Goal: Information Seeking & Learning: Learn about a topic

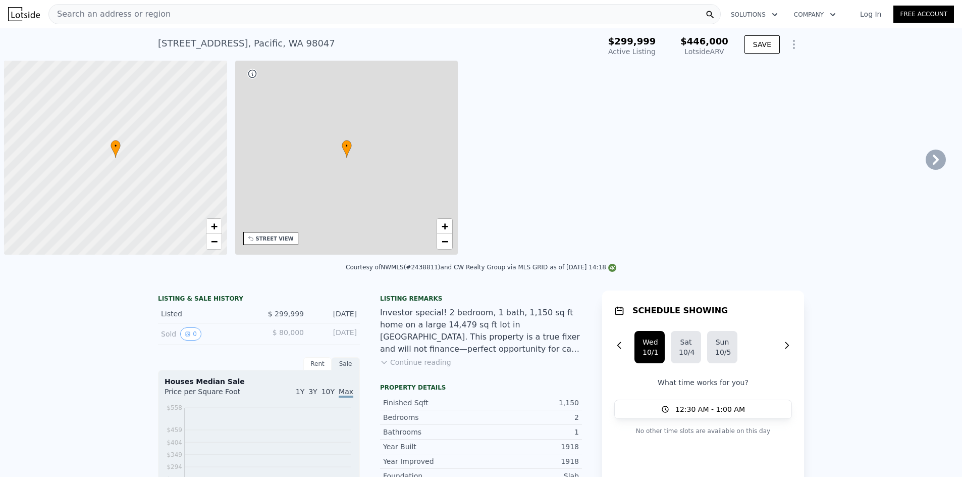
scroll to position [0, 4]
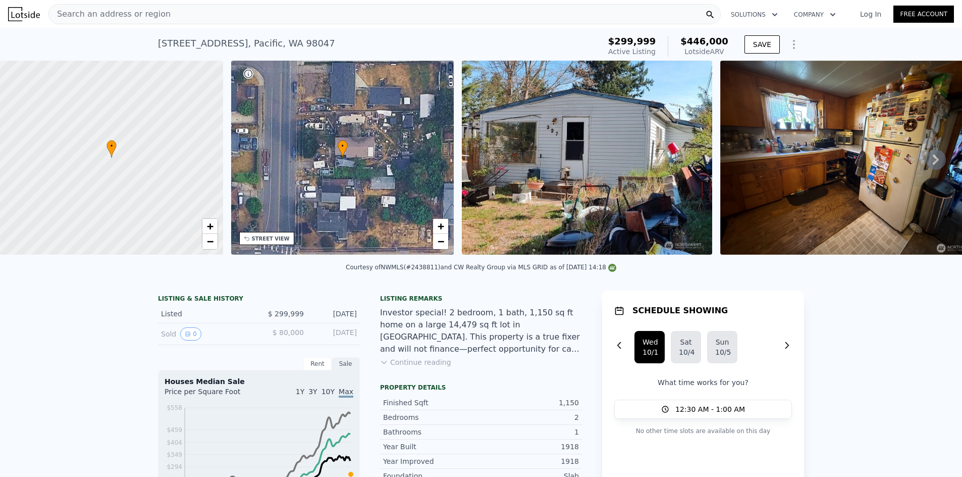
click at [169, 9] on div "Search an address or region" at bounding box center [384, 14] width 672 height 20
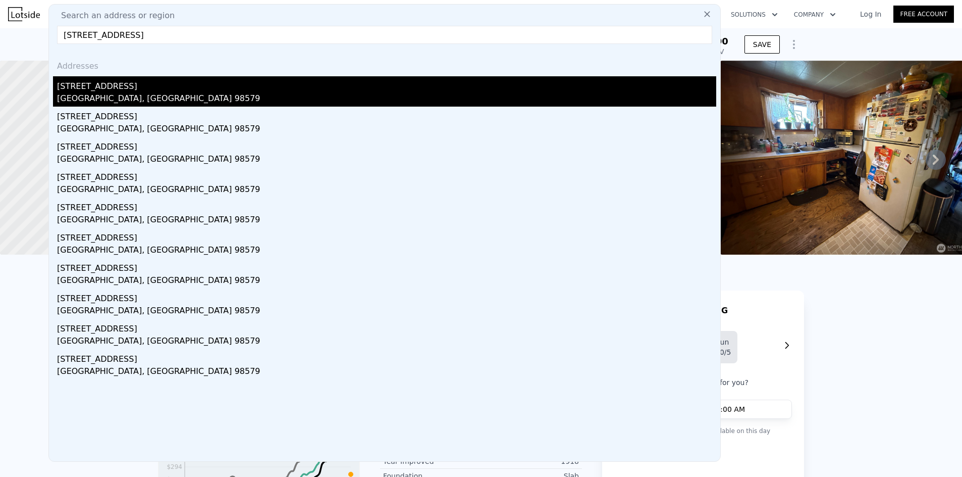
type input "[STREET_ADDRESS]"
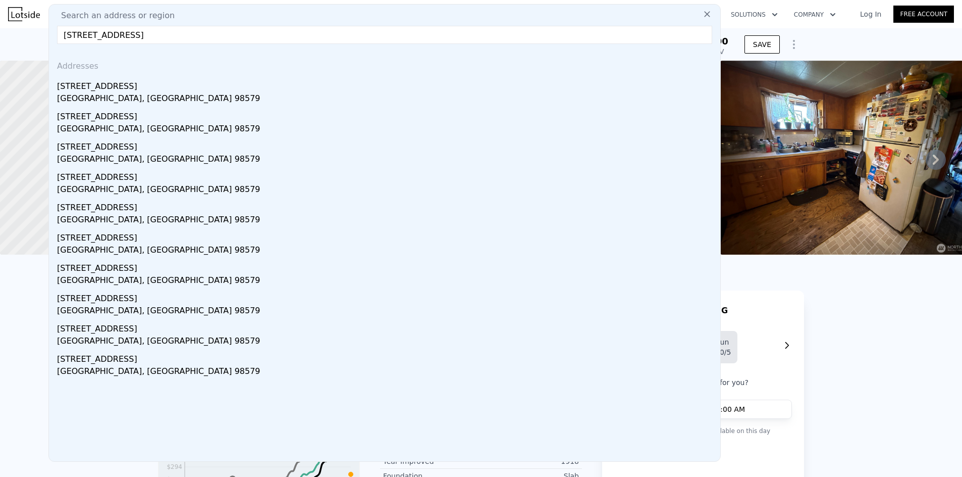
drag, startPoint x: 130, startPoint y: 96, endPoint x: 661, endPoint y: 6, distance: 538.7
click at [130, 96] on div "[GEOGRAPHIC_DATA], [GEOGRAPHIC_DATA] 98579" at bounding box center [386, 99] width 659 height 14
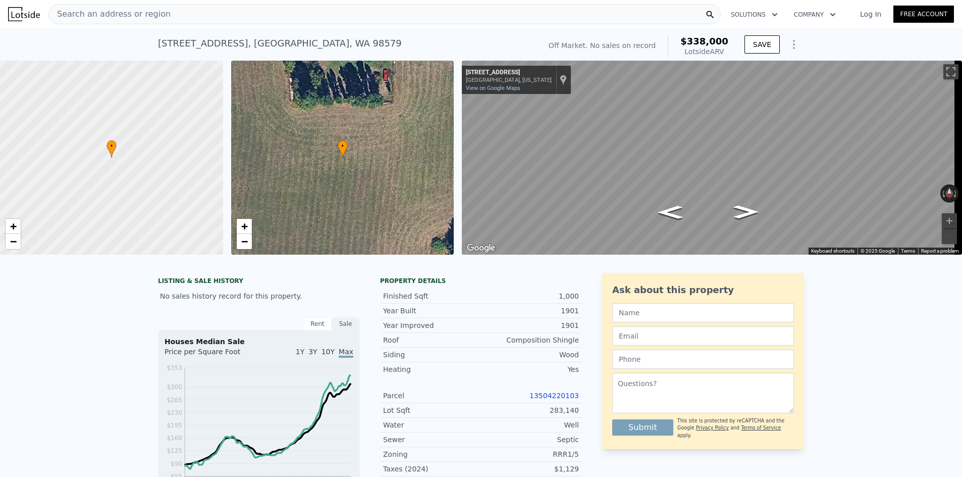
click at [221, 19] on div "Search an address or region" at bounding box center [384, 14] width 672 height 20
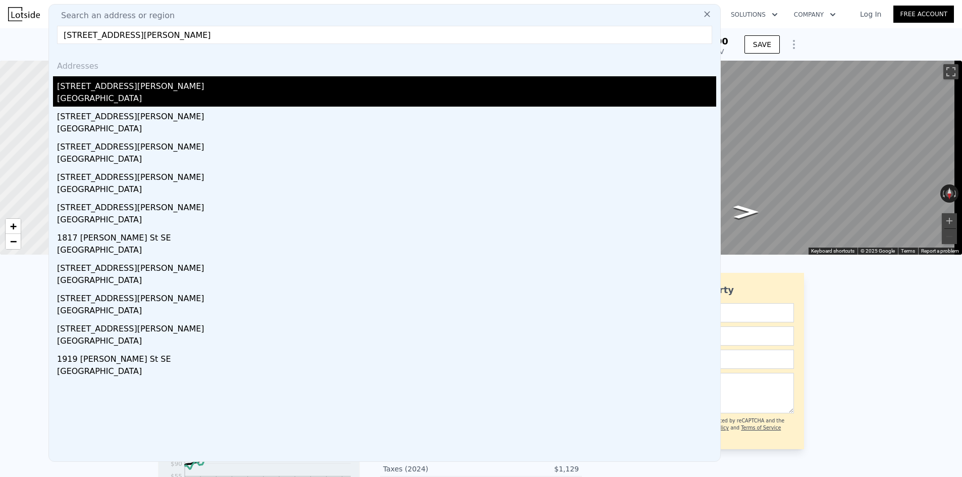
type input "[STREET_ADDRESS][PERSON_NAME]"
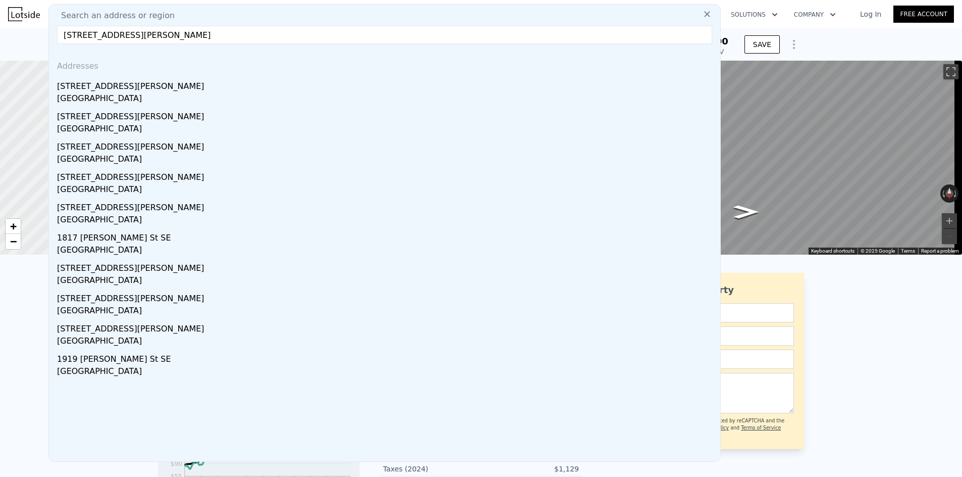
drag, startPoint x: 151, startPoint y: 88, endPoint x: 451, endPoint y: 39, distance: 303.8
click at [151, 88] on div "[STREET_ADDRESS][PERSON_NAME]" at bounding box center [386, 84] width 659 height 16
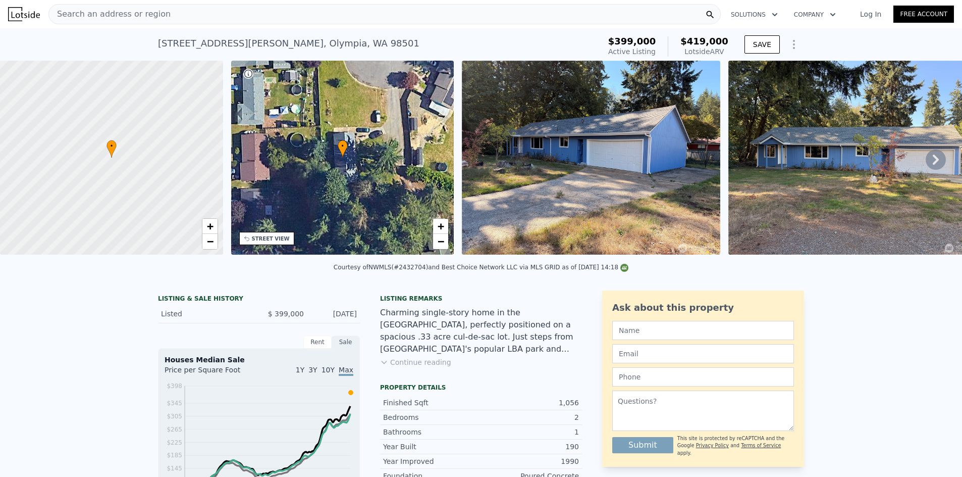
click at [180, 19] on div "Search an address or region" at bounding box center [384, 14] width 672 height 20
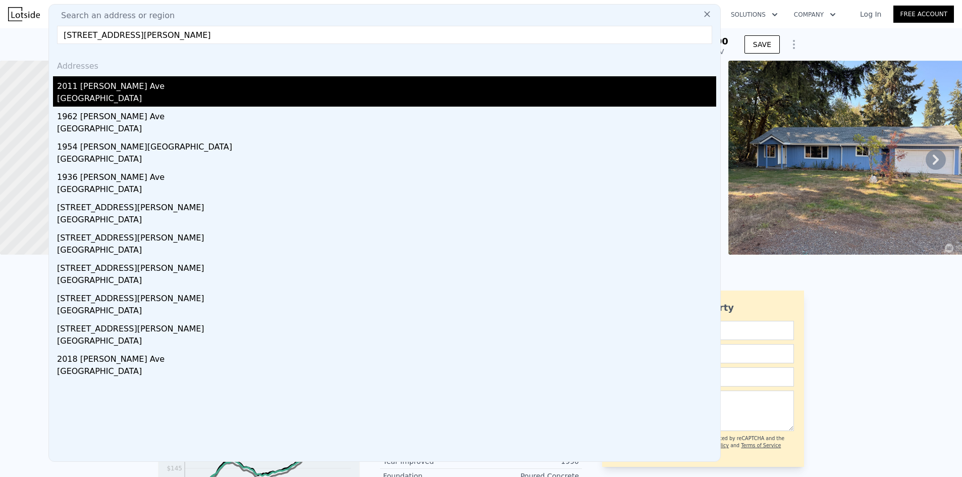
type input "[STREET_ADDRESS][PERSON_NAME]"
click at [129, 88] on div "2011 [PERSON_NAME] Ave" at bounding box center [386, 84] width 659 height 16
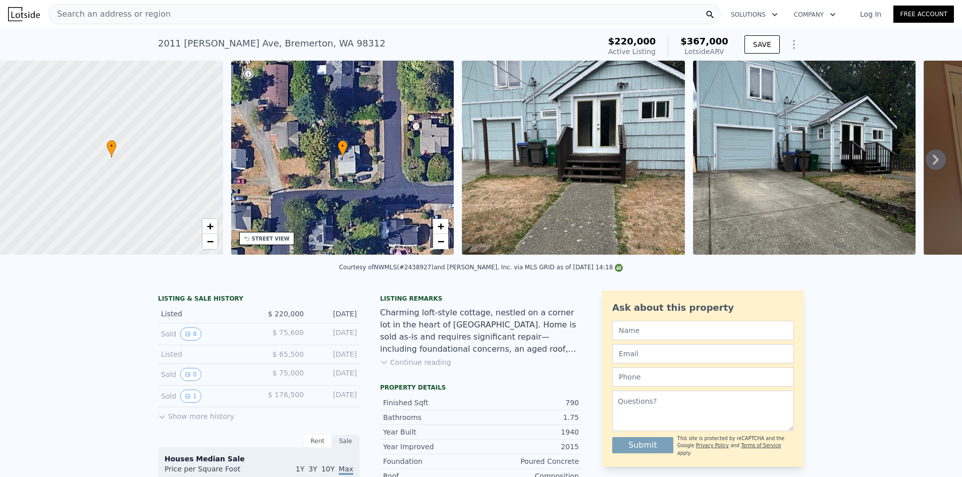
click at [229, 17] on div "Search an address or region" at bounding box center [384, 14] width 672 height 20
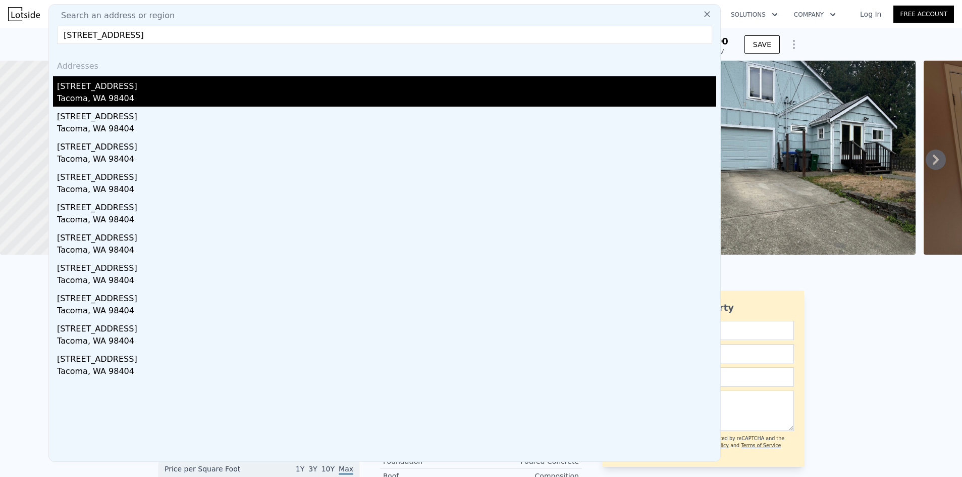
type input "[STREET_ADDRESS]"
click at [140, 85] on div "[STREET_ADDRESS]" at bounding box center [386, 84] width 659 height 16
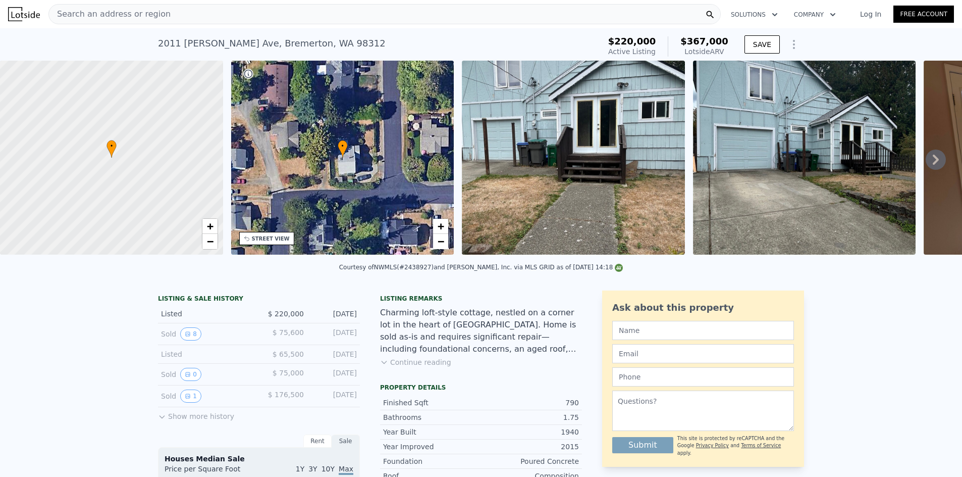
type input "1"
type input "528"
type input "1002"
type input "4550"
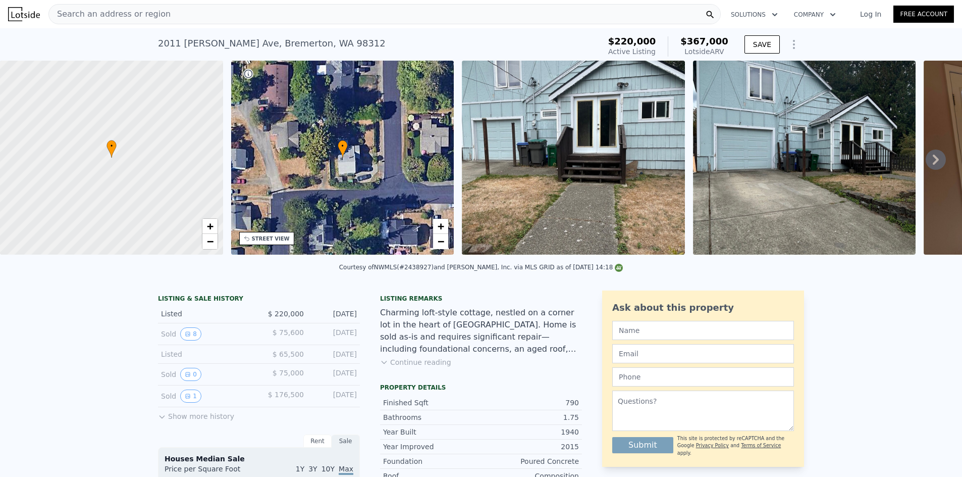
type input "7405"
type input "$ 352,000"
type input "$ 86,997"
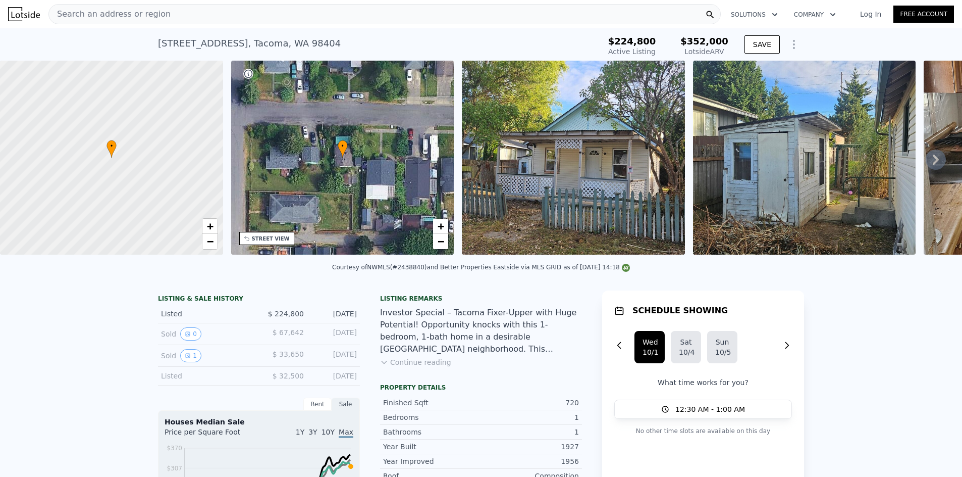
click at [193, 15] on div "Search an address or region" at bounding box center [384, 14] width 672 height 20
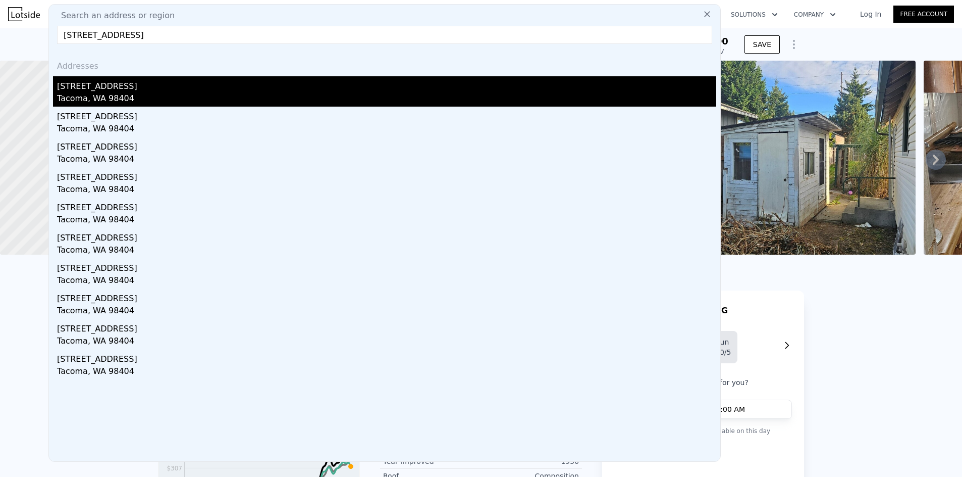
type input "[STREET_ADDRESS]"
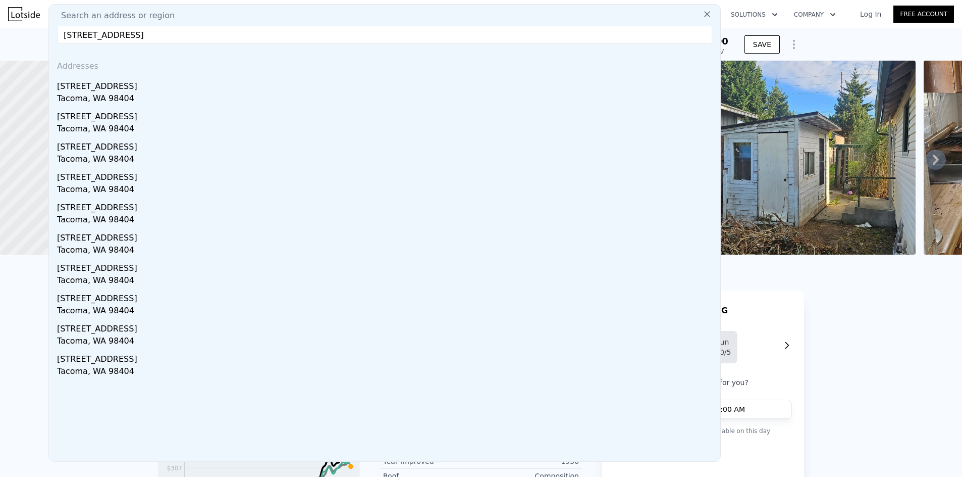
drag, startPoint x: 142, startPoint y: 86, endPoint x: 503, endPoint y: 5, distance: 370.1
click at [143, 86] on div "[STREET_ADDRESS]" at bounding box center [386, 84] width 659 height 16
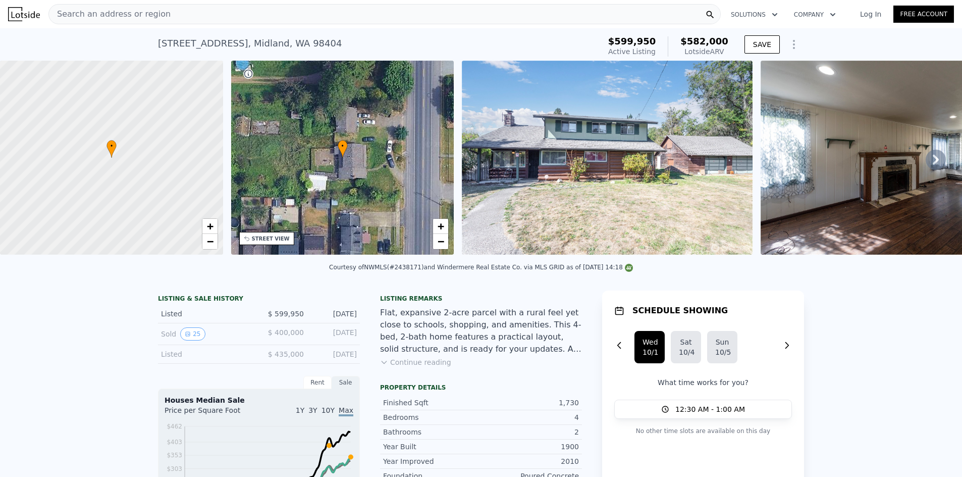
click at [235, 16] on div "Search an address or region" at bounding box center [384, 14] width 672 height 20
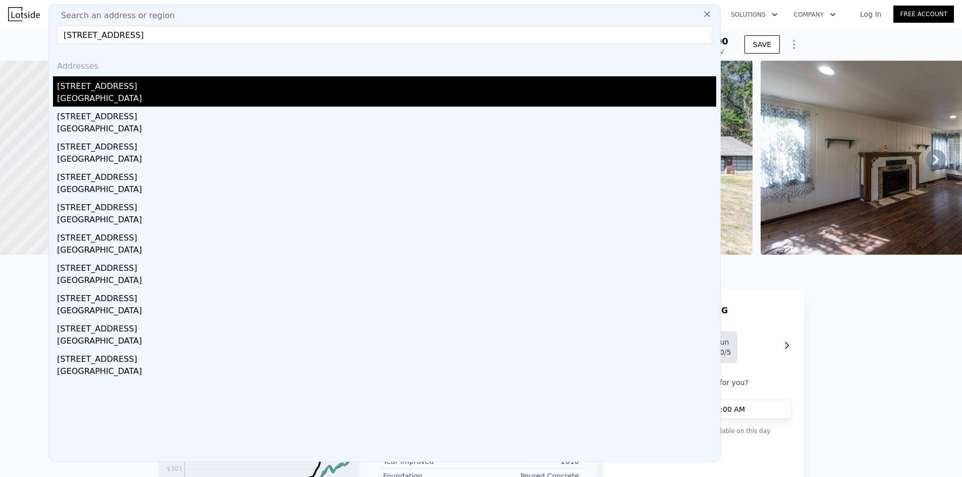
type input "[STREET_ADDRESS]"
click at [142, 88] on div "[STREET_ADDRESS]" at bounding box center [386, 84] width 659 height 16
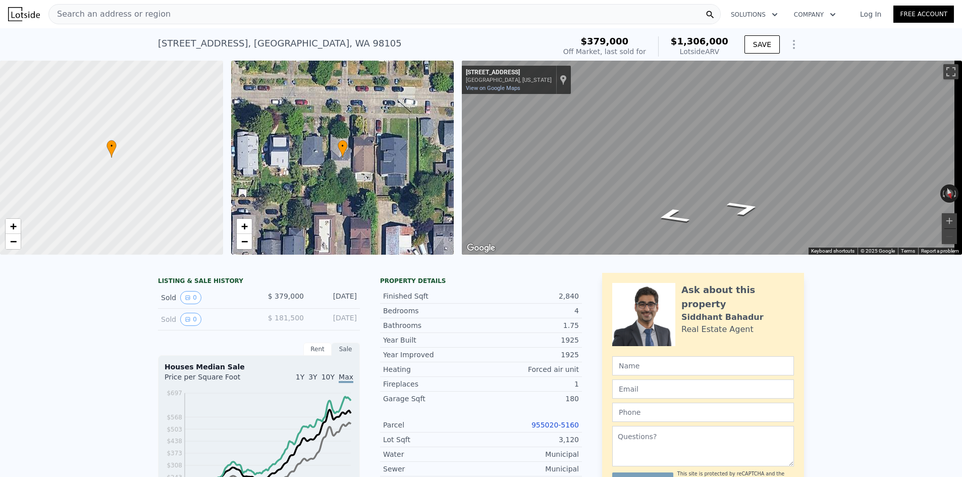
click at [377, 13] on div "Search an address or region" at bounding box center [384, 14] width 672 height 20
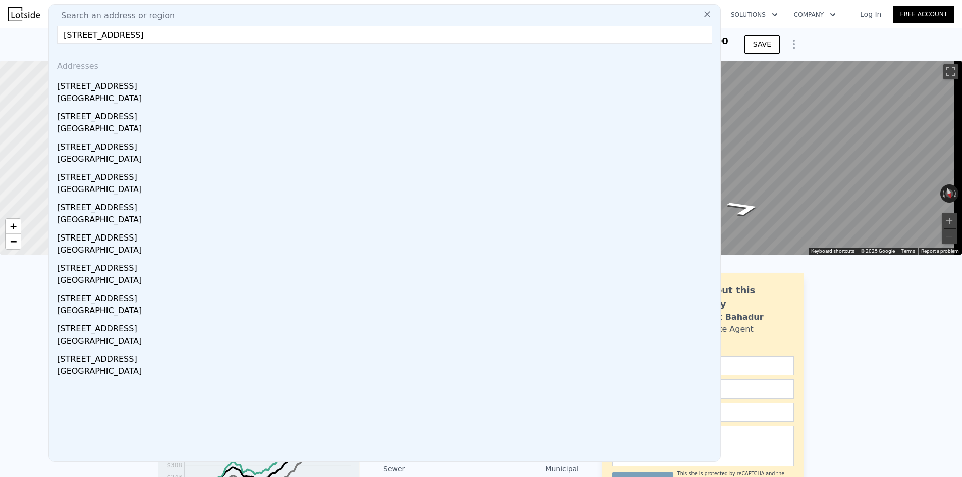
type input "[STREET_ADDRESS]"
click at [123, 86] on div "[STREET_ADDRESS]" at bounding box center [386, 84] width 659 height 16
